Goal: Navigation & Orientation: Find specific page/section

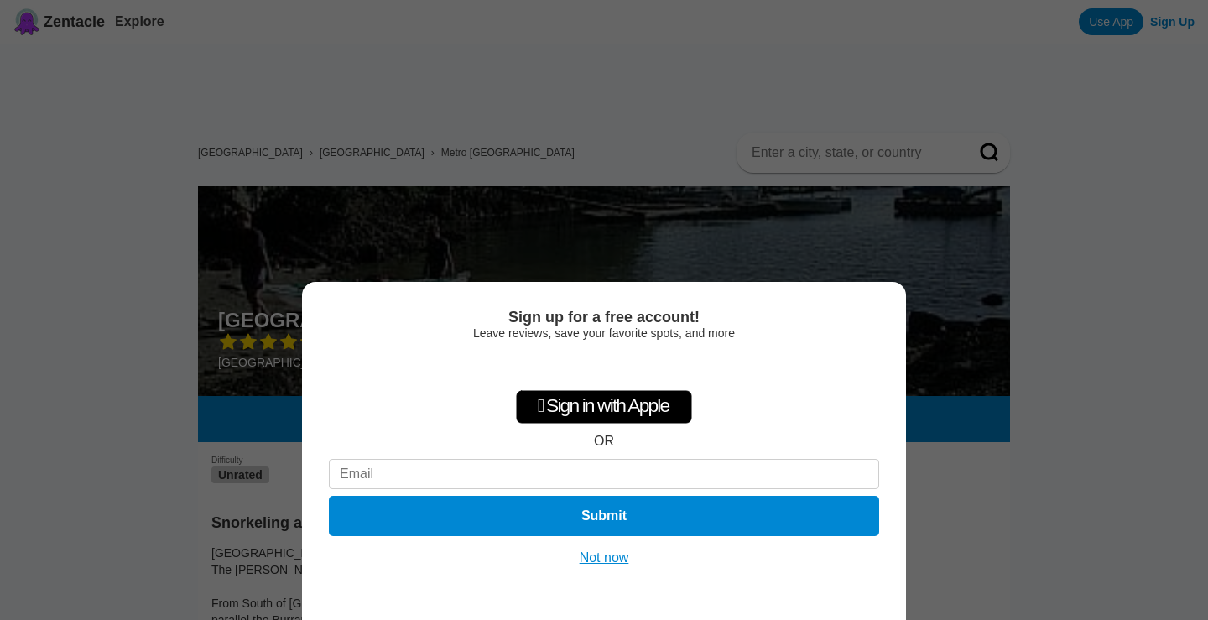
click at [604, 559] on button "Not now" at bounding box center [605, 557] width 60 height 17
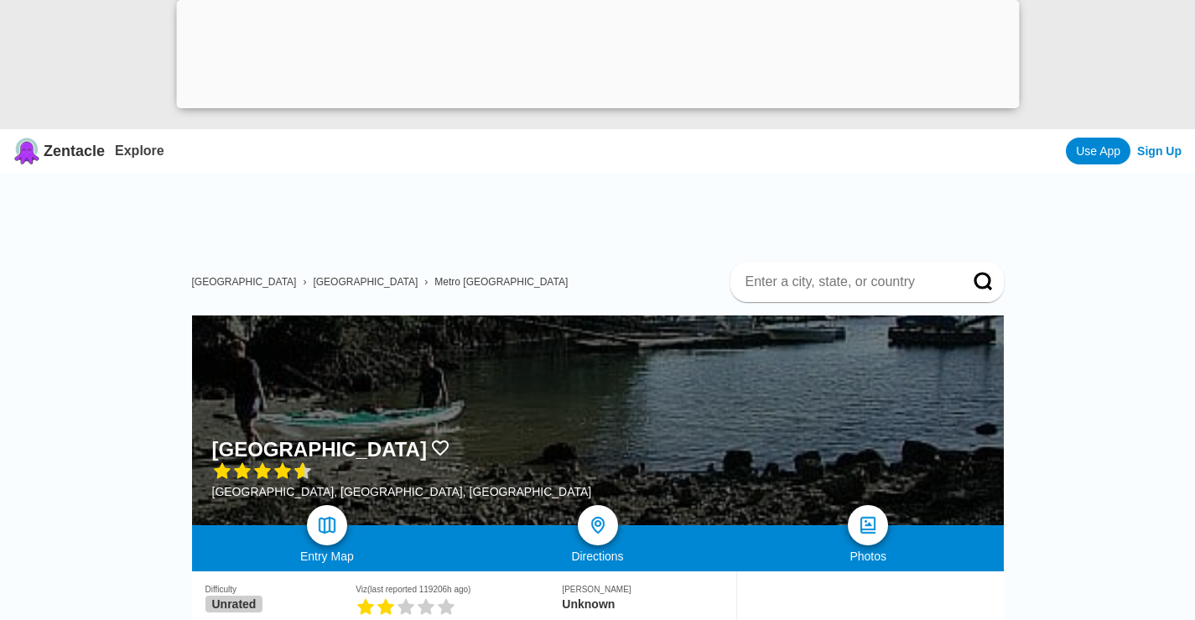
click at [542, 394] on div at bounding box center [598, 420] width 812 height 210
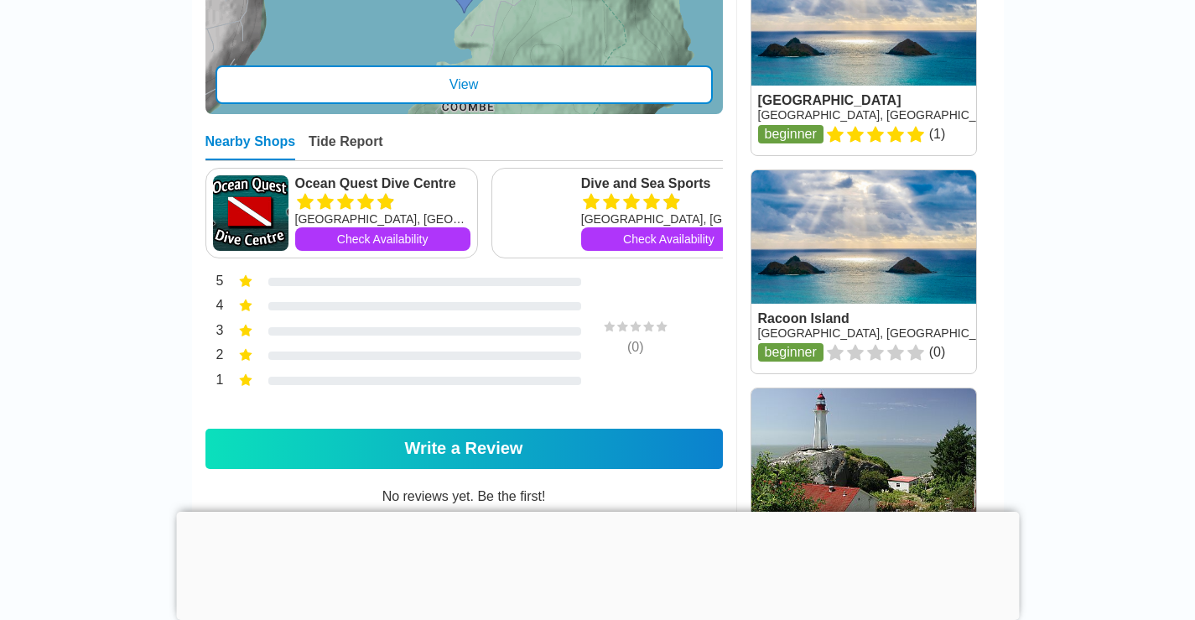
scroll to position [923, 0]
